Goal: Transaction & Acquisition: Purchase product/service

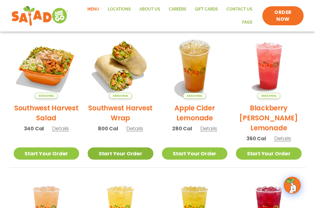
scroll to position [45, 0]
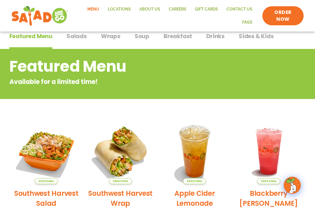
click at [80, 35] on span "Salads" at bounding box center [76, 36] width 20 height 9
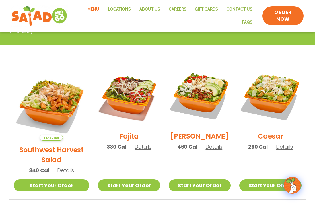
scroll to position [131, 0]
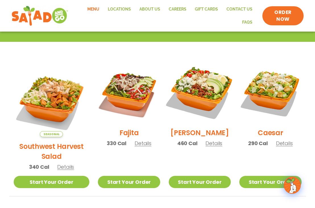
click at [201, 96] on img at bounding box center [199, 92] width 73 height 73
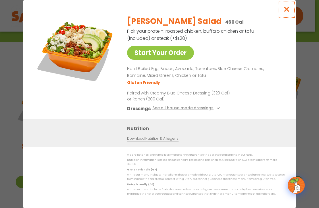
click at [286, 12] on icon "Close modal" at bounding box center [286, 9] width 7 height 6
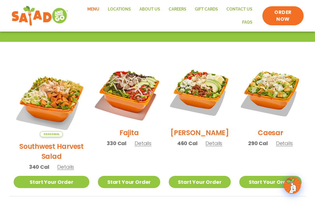
click at [121, 95] on img at bounding box center [128, 92] width 73 height 73
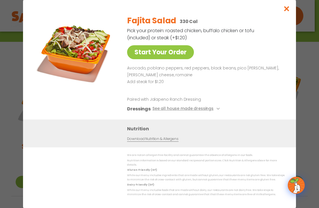
click at [151, 142] on link "Download Nutrition & Allergens" at bounding box center [152, 138] width 51 height 5
drag, startPoint x: 112, startPoint y: 78, endPoint x: 102, endPoint y: 108, distance: 31.6
click at [101, 107] on div "Start Your Order" at bounding box center [75, 65] width 82 height 109
click at [288, 10] on icon "Close modal" at bounding box center [286, 9] width 7 height 6
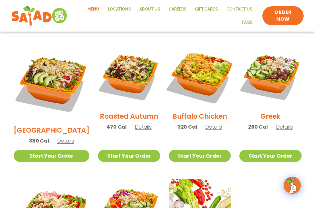
scroll to position [301, 0]
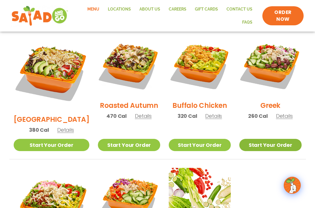
drag, startPoint x: 270, startPoint y: 123, endPoint x: 261, endPoint y: 126, distance: 9.2
click at [269, 139] on link "Start Your Order" at bounding box center [270, 145] width 62 height 12
